Goal: Information Seeking & Learning: Learn about a topic

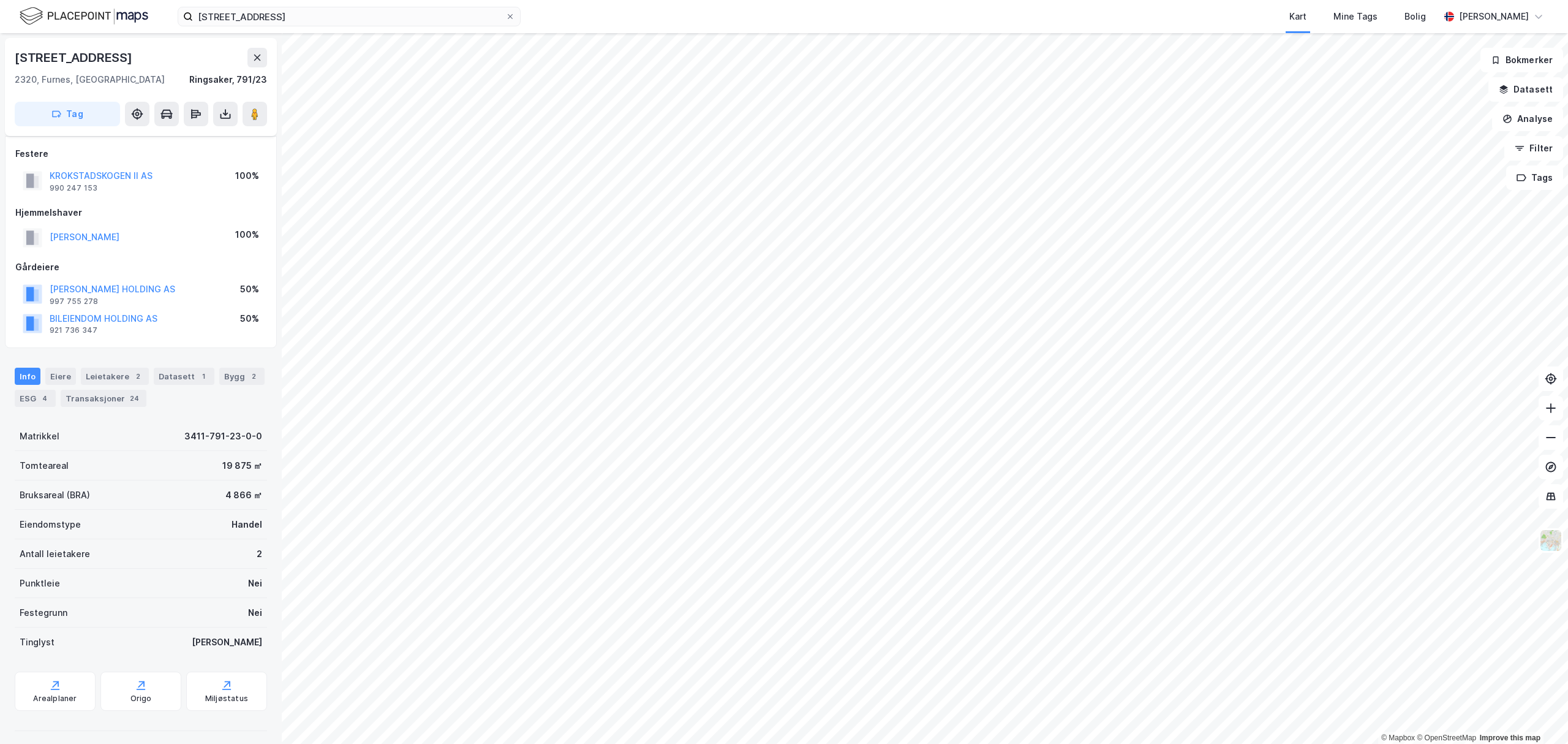
scroll to position [6, 0]
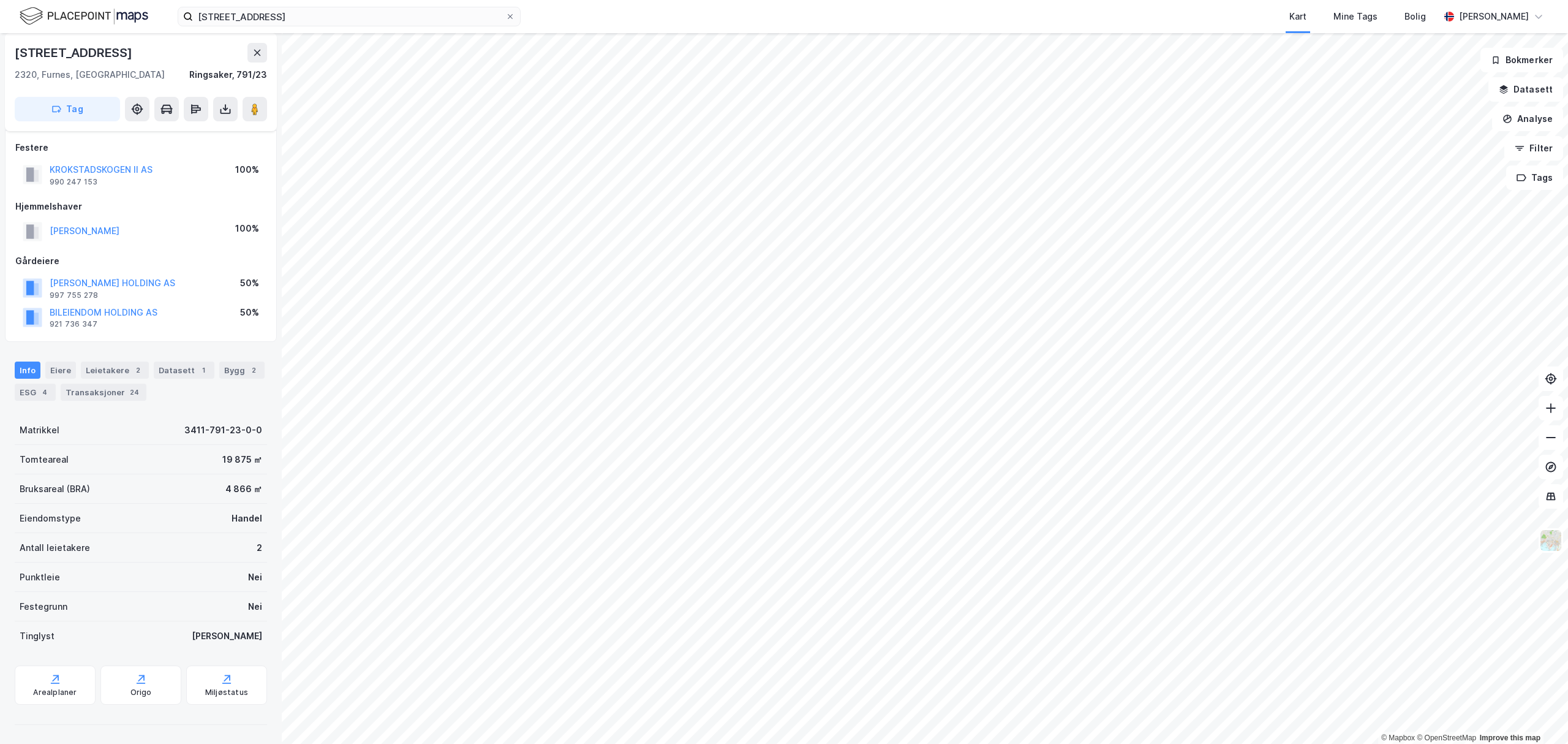
click at [262, 4] on div "Gjerluvegen 3b Kart Mine Tags Bolig [PERSON_NAME]" at bounding box center [784, 16] width 1568 height 33
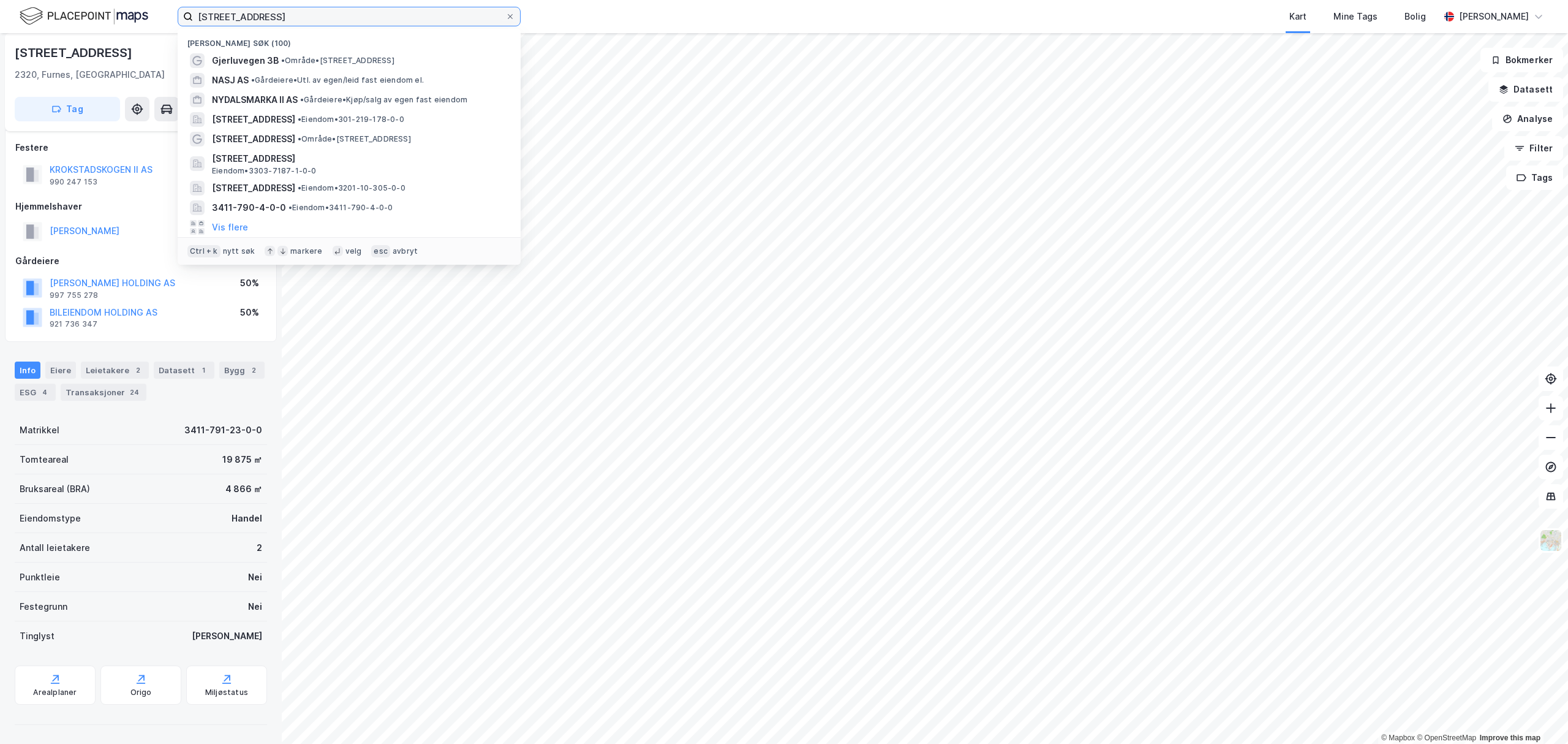
click at [265, 10] on input "[STREET_ADDRESS]" at bounding box center [348, 16] width 312 height 19
paste input "[STREET_ADDRESS]"
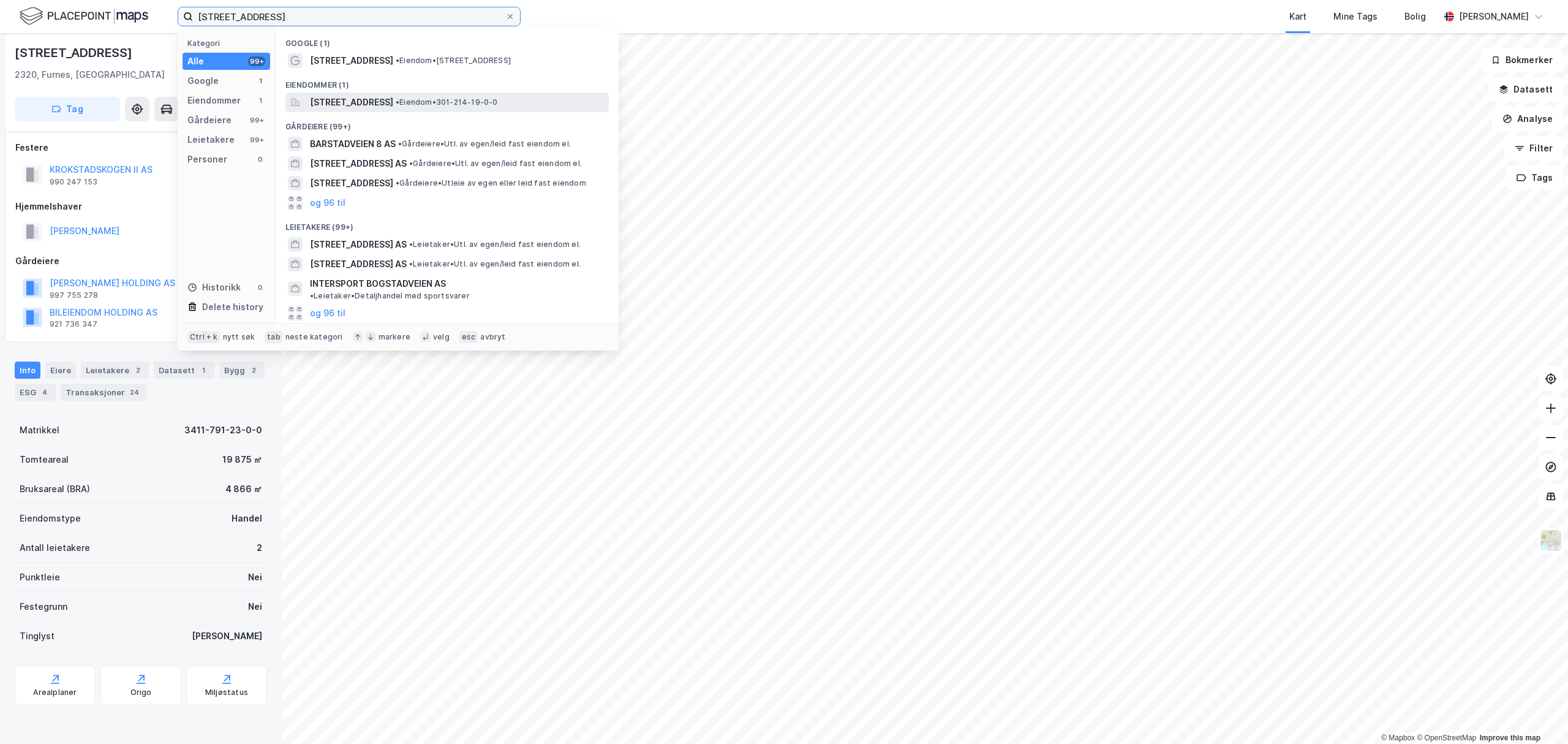
type input "[STREET_ADDRESS]"
click at [351, 106] on span "[STREET_ADDRESS]" at bounding box center [351, 102] width 83 height 15
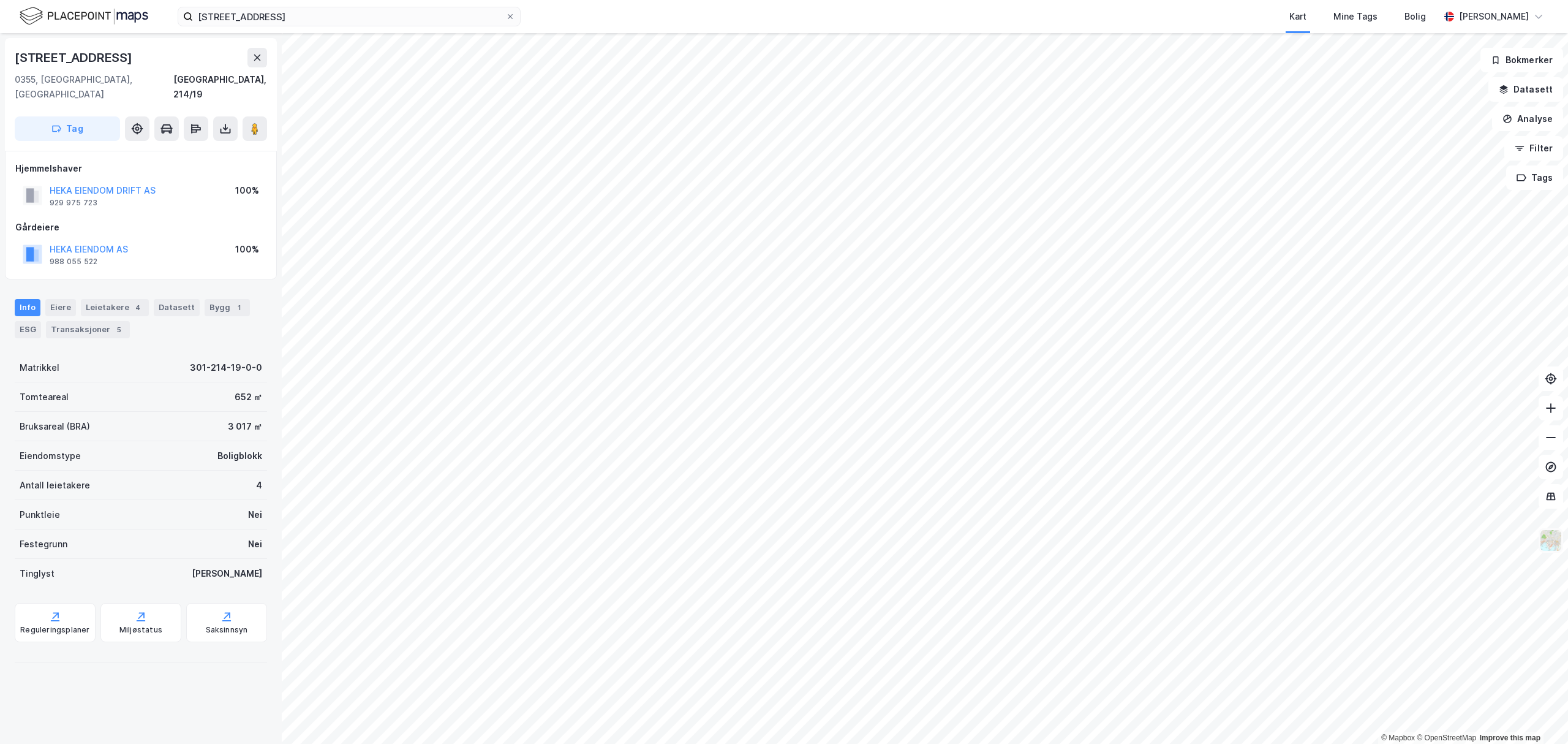
click at [1553, 541] on img at bounding box center [1551, 540] width 23 height 23
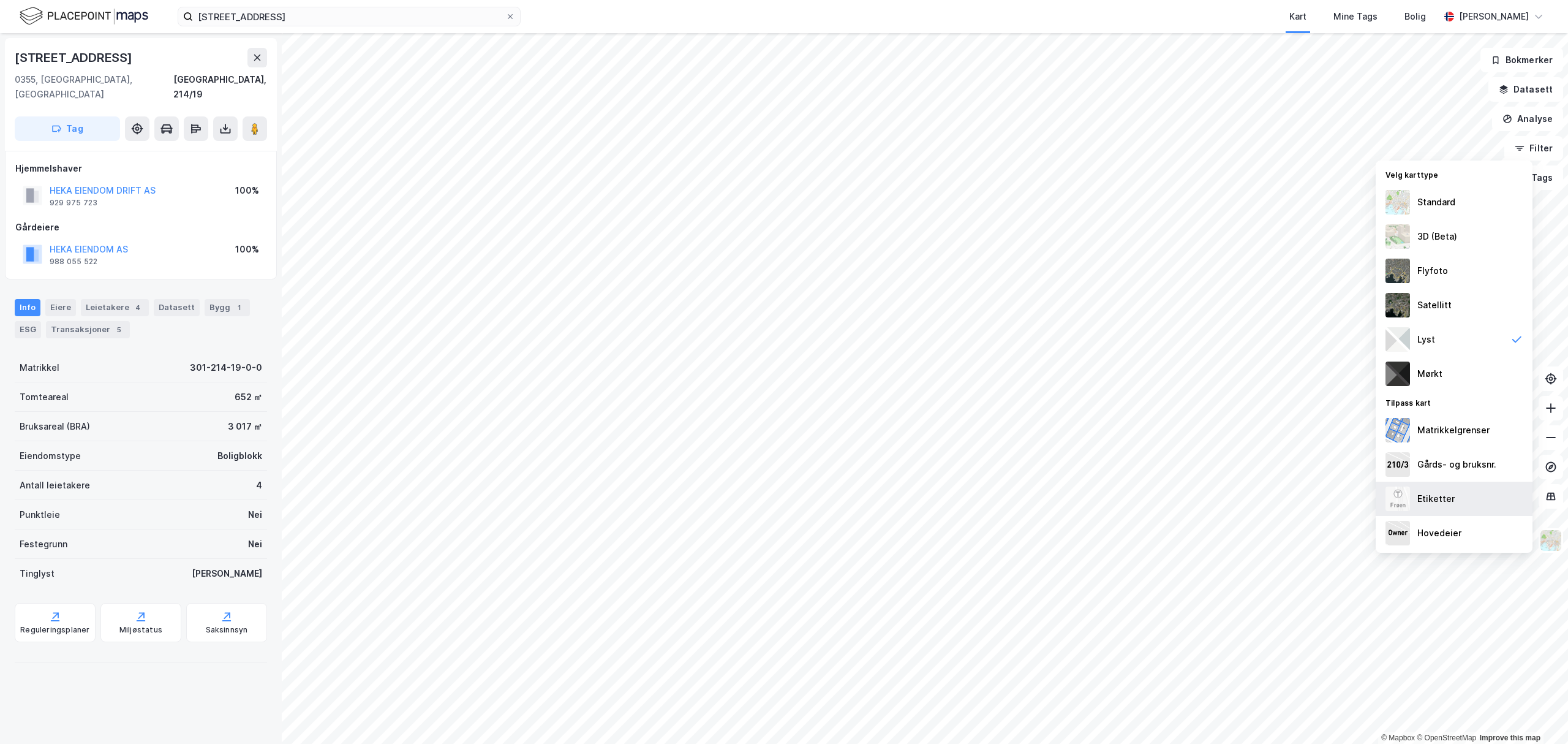
click at [1426, 491] on div "Etiketter" at bounding box center [1454, 499] width 156 height 35
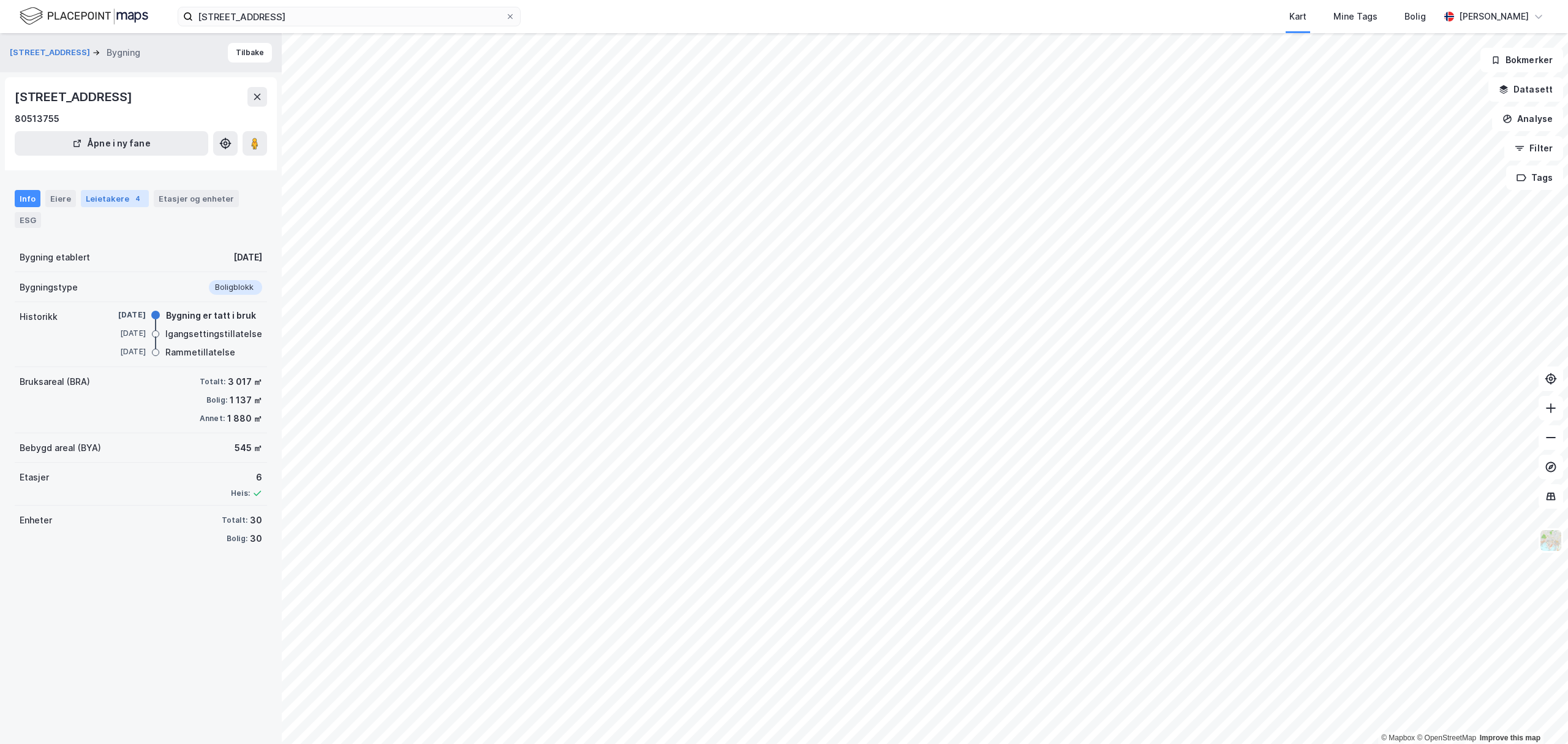
click at [99, 201] on div "Leietakere 4" at bounding box center [115, 198] width 68 height 17
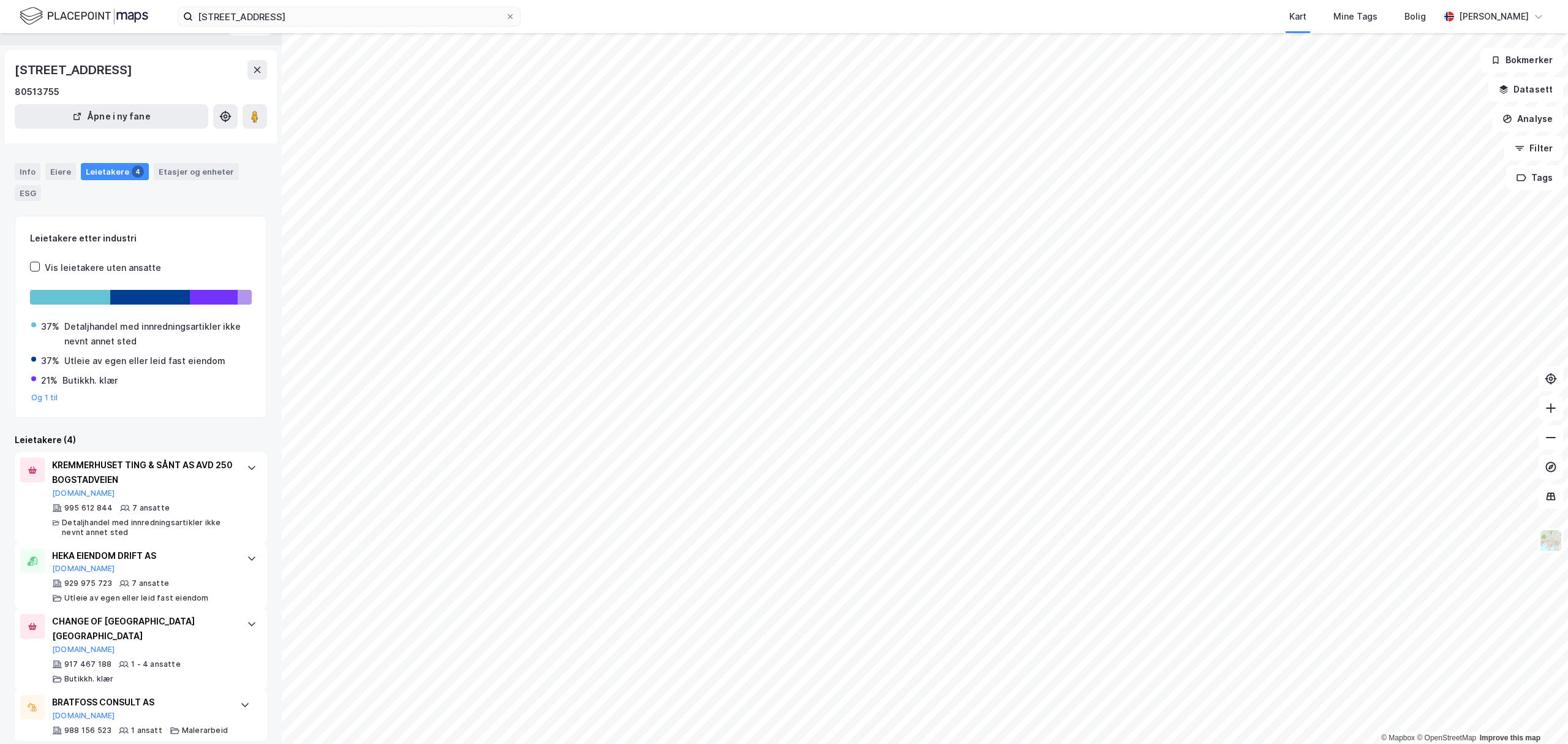
scroll to position [40, 0]
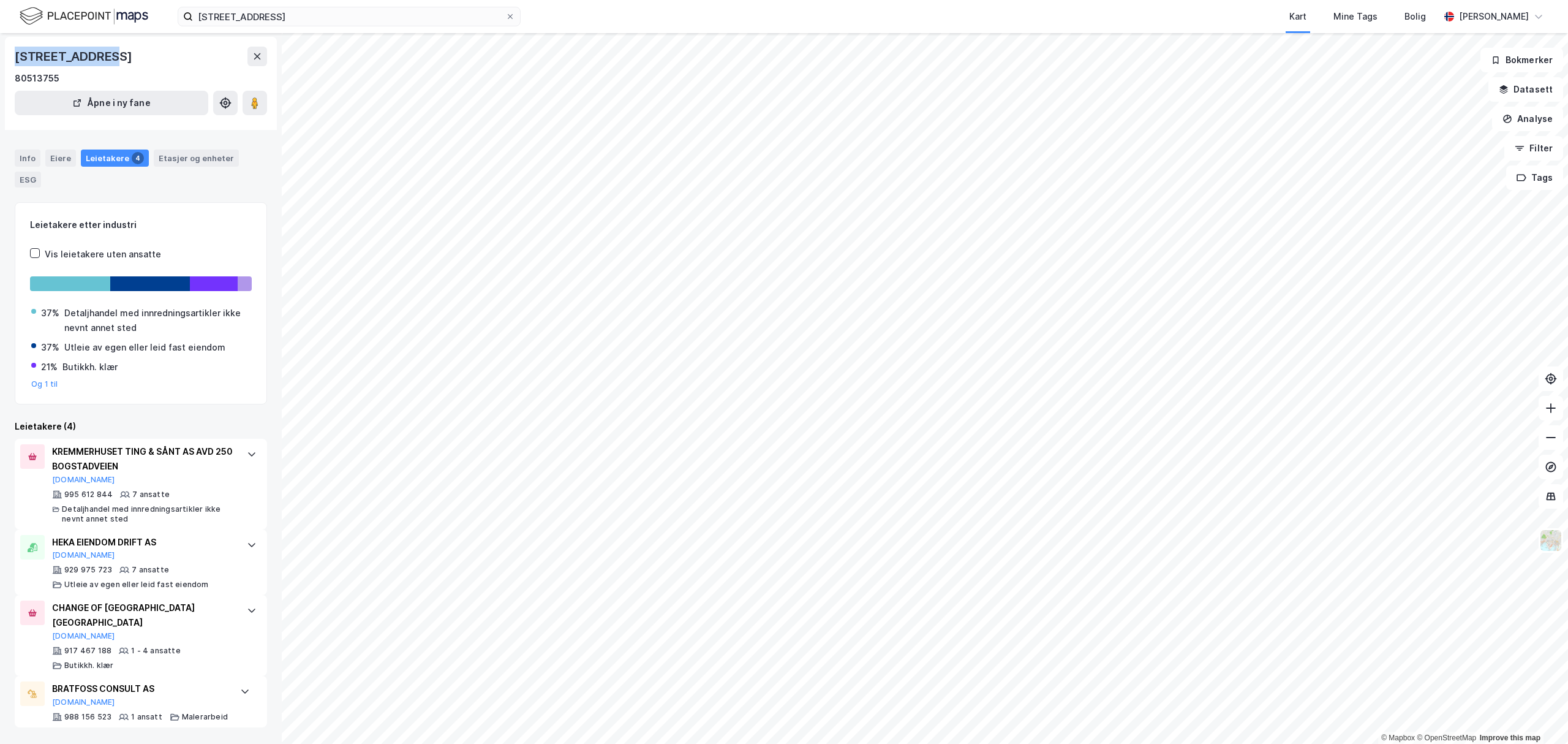
drag, startPoint x: 12, startPoint y: 55, endPoint x: 103, endPoint y: 55, distance: 91.0
click at [103, 55] on div "[STREET_ADDRESS] 80513755 Åpne i ny fane" at bounding box center [140, 83] width 272 height 93
copy div "[STREET_ADDRESS]"
click at [21, 157] on div "Info" at bounding box center [27, 157] width 26 height 17
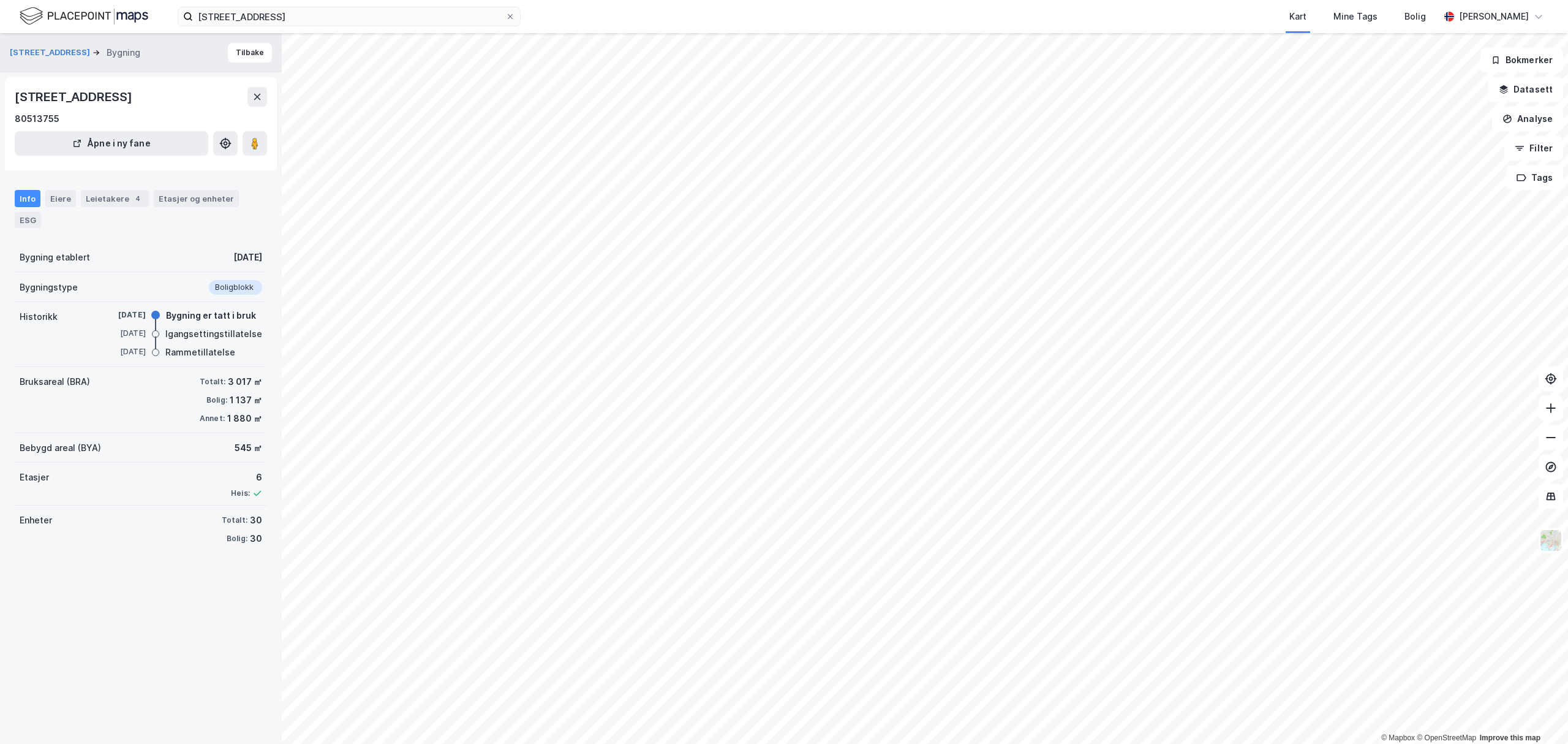
click at [29, 197] on div "Info" at bounding box center [27, 198] width 26 height 17
click at [236, 50] on button "Tilbake" at bounding box center [250, 52] width 44 height 19
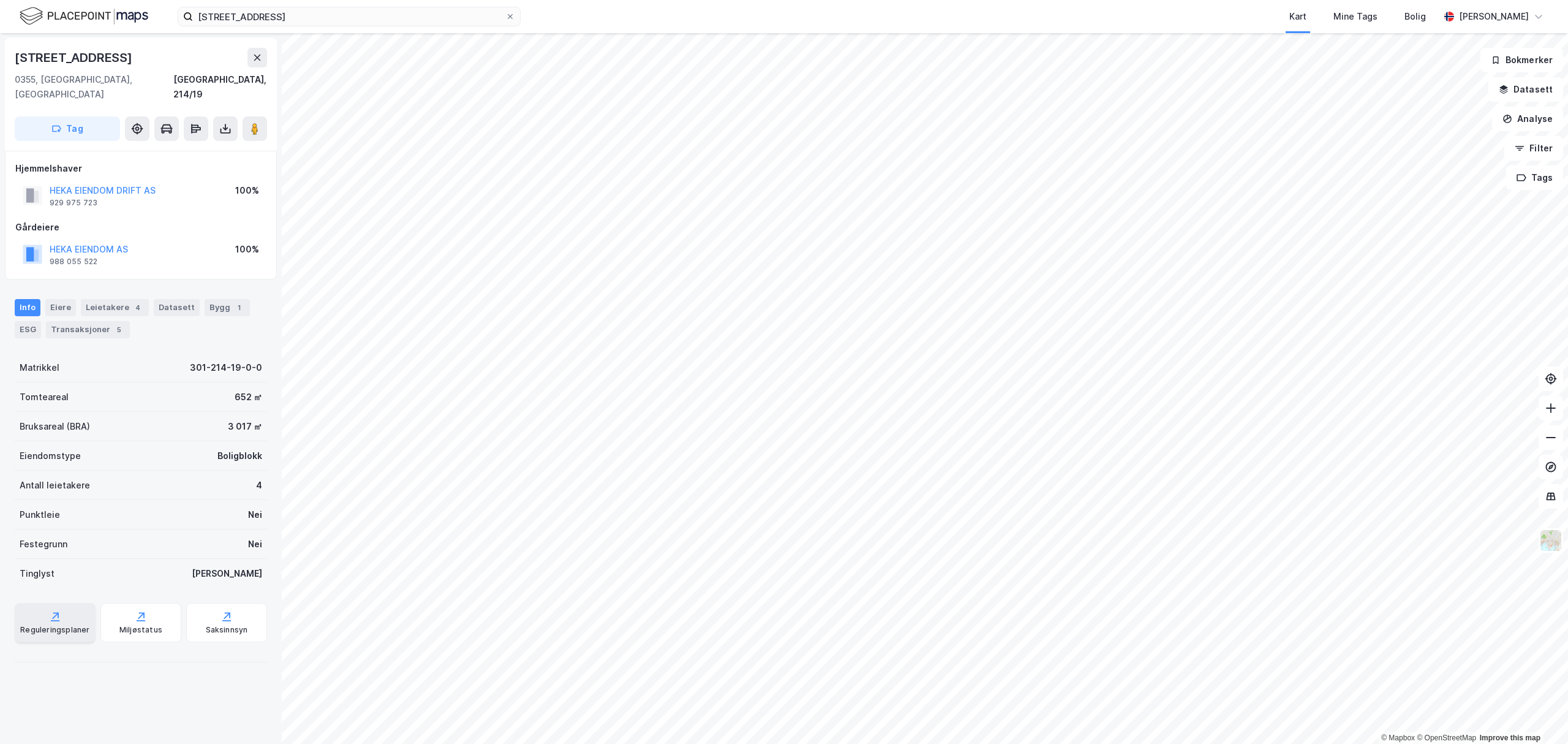
click at [65, 625] on div "Reguleringsplaner" at bounding box center [55, 630] width 69 height 10
click at [227, 603] on div "Saksinnsyn" at bounding box center [227, 622] width 81 height 40
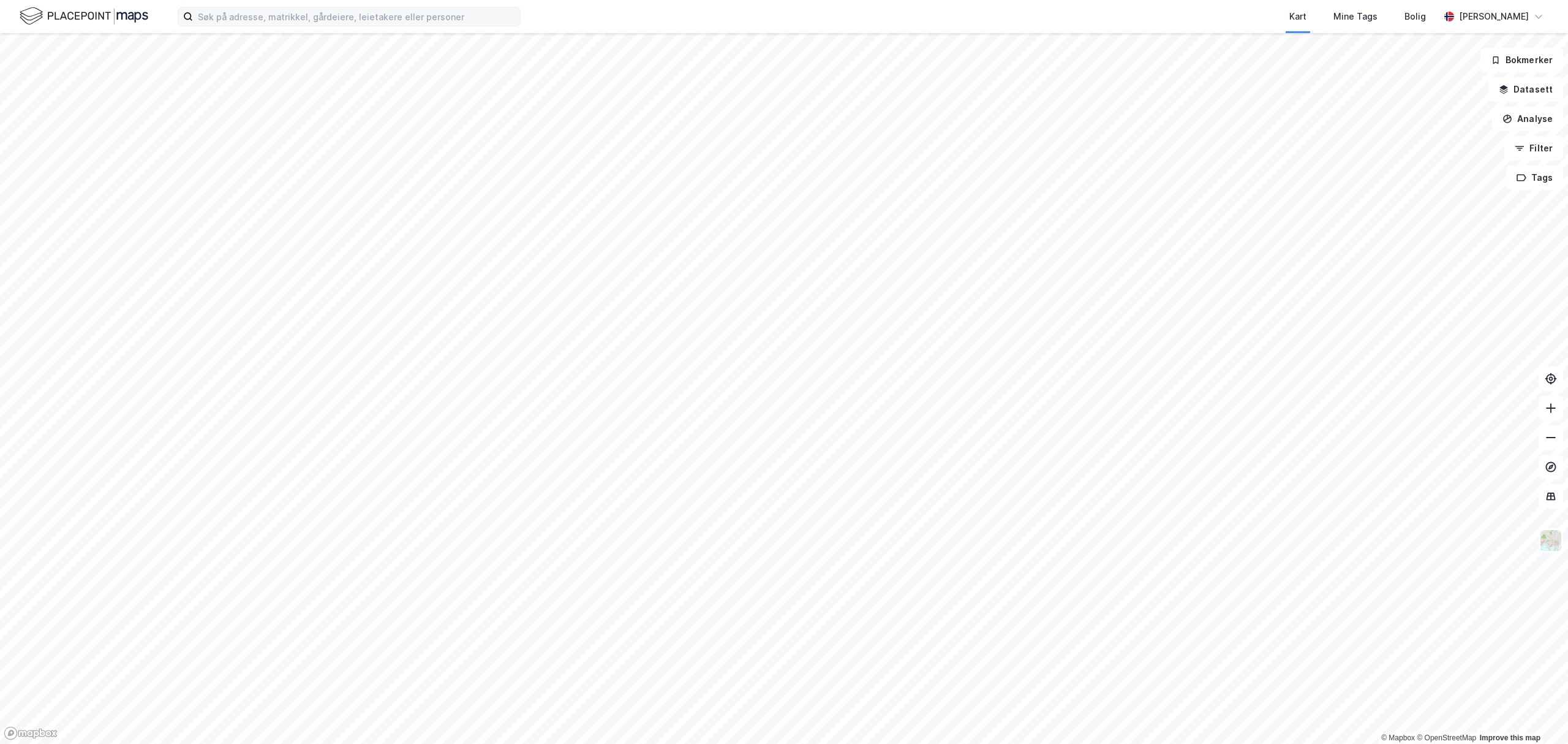
click at [272, 26] on label at bounding box center [348, 16] width 343 height 19
click at [272, 26] on input at bounding box center [357, 16] width 327 height 19
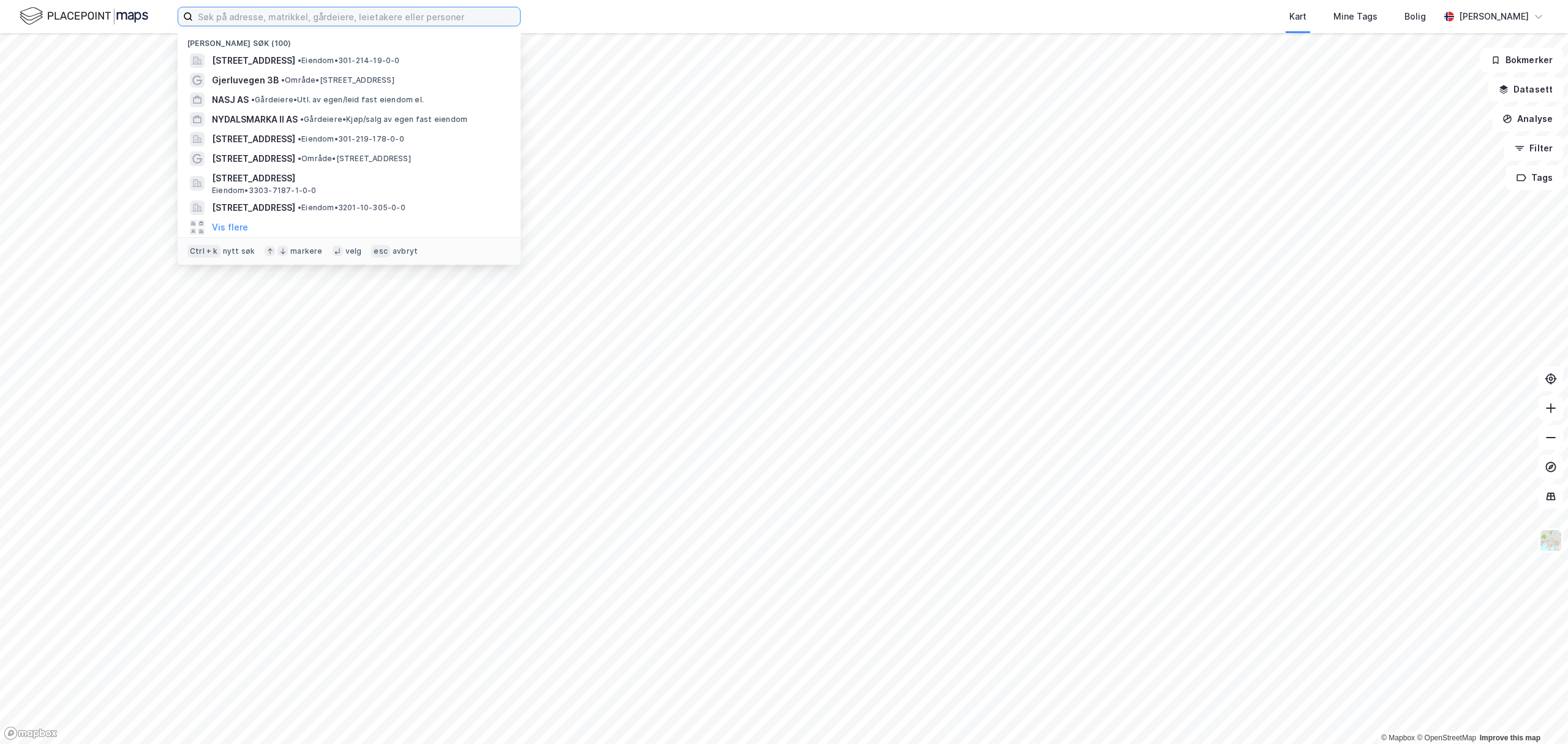
click at [285, 10] on input at bounding box center [357, 16] width 327 height 19
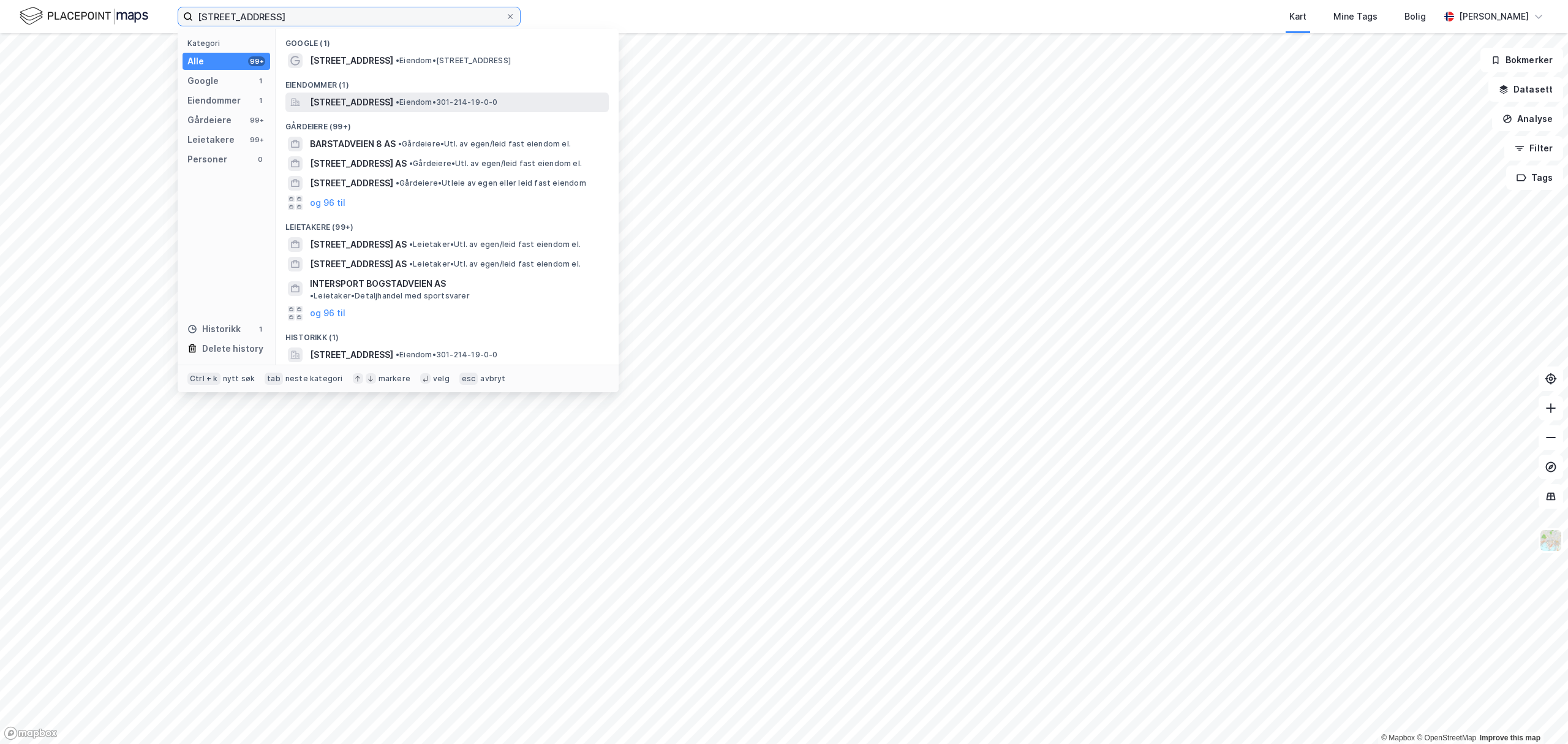
type input "bogstadveien 8"
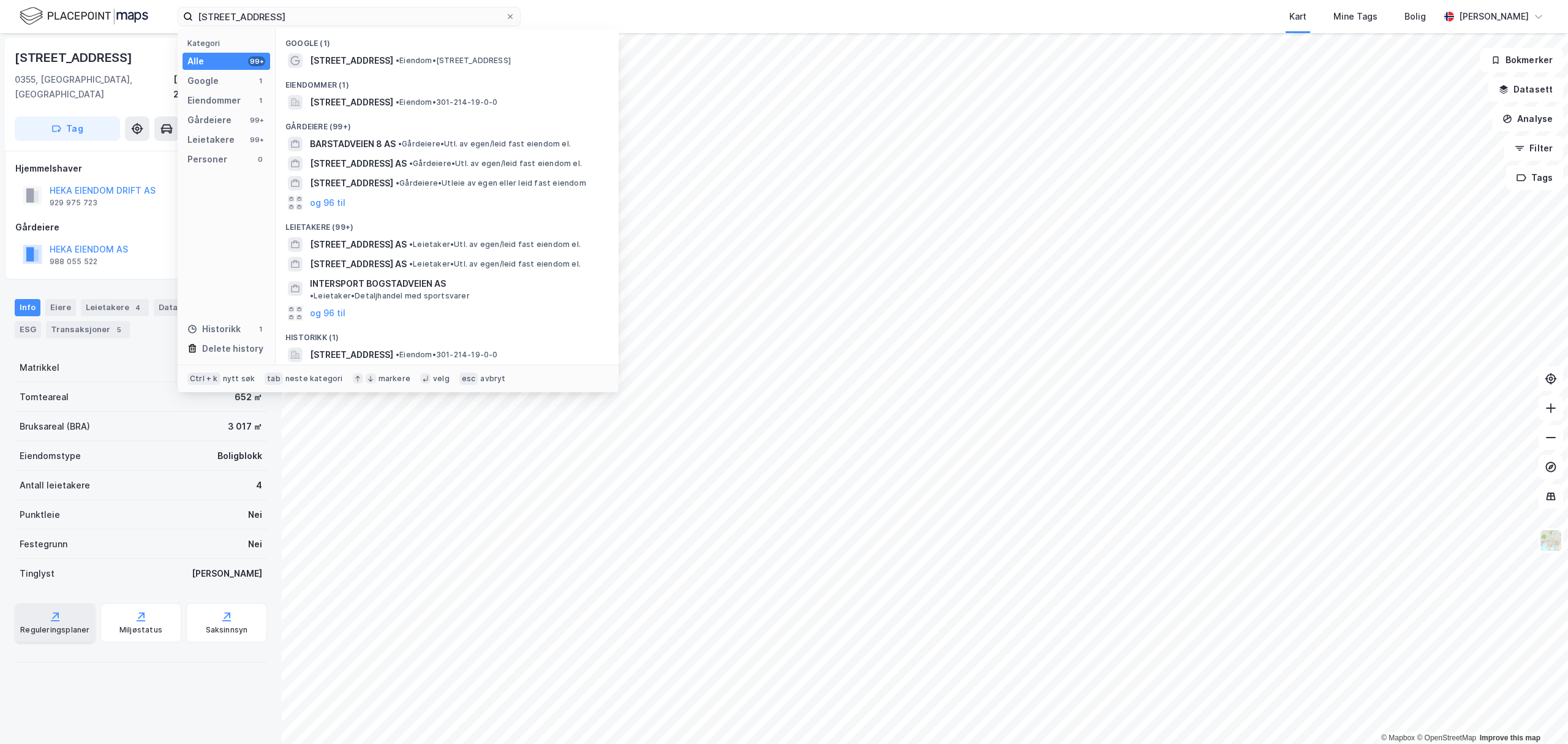
click at [57, 610] on icon at bounding box center [55, 616] width 12 height 12
